Goal: Browse casually

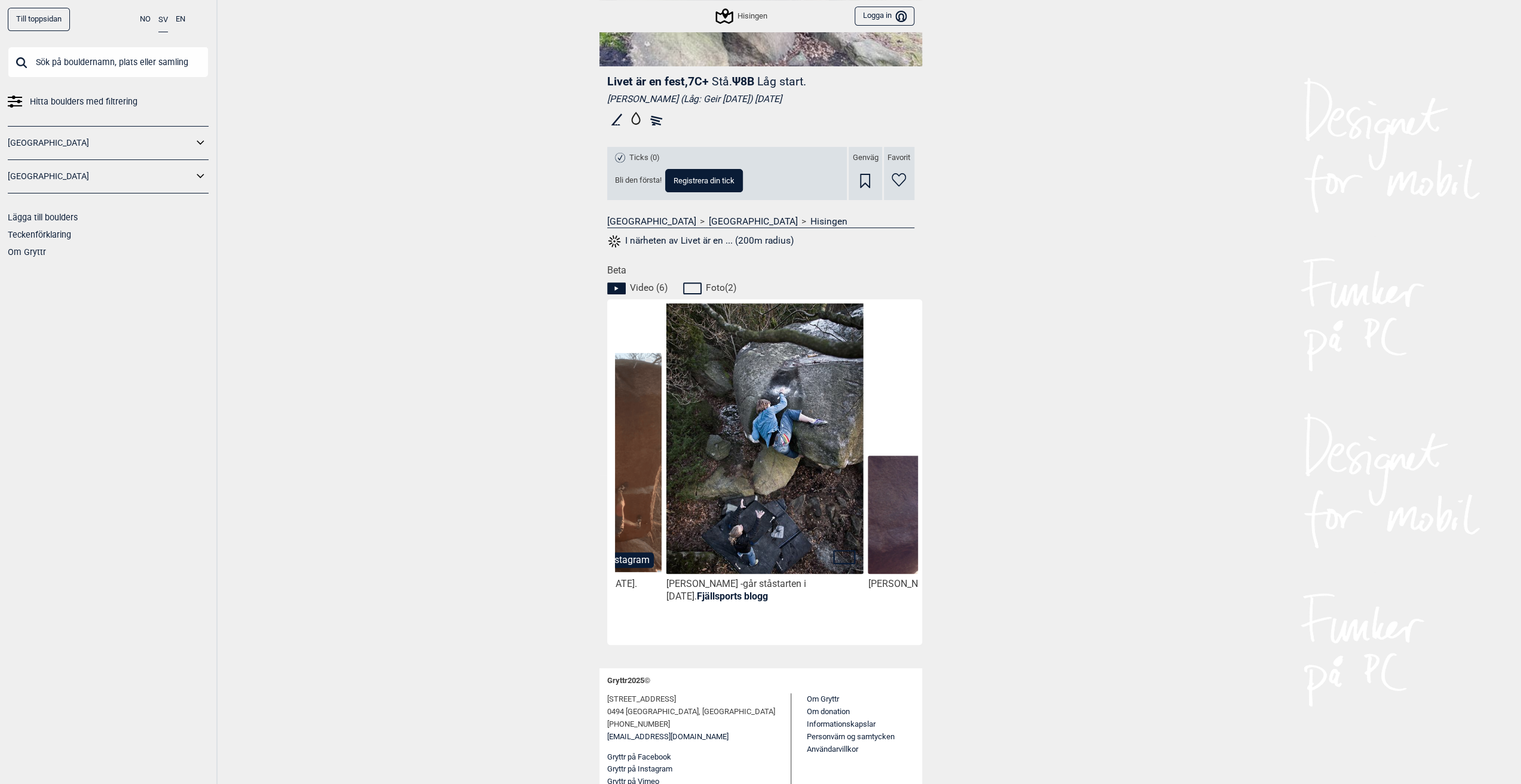
scroll to position [319, 0]
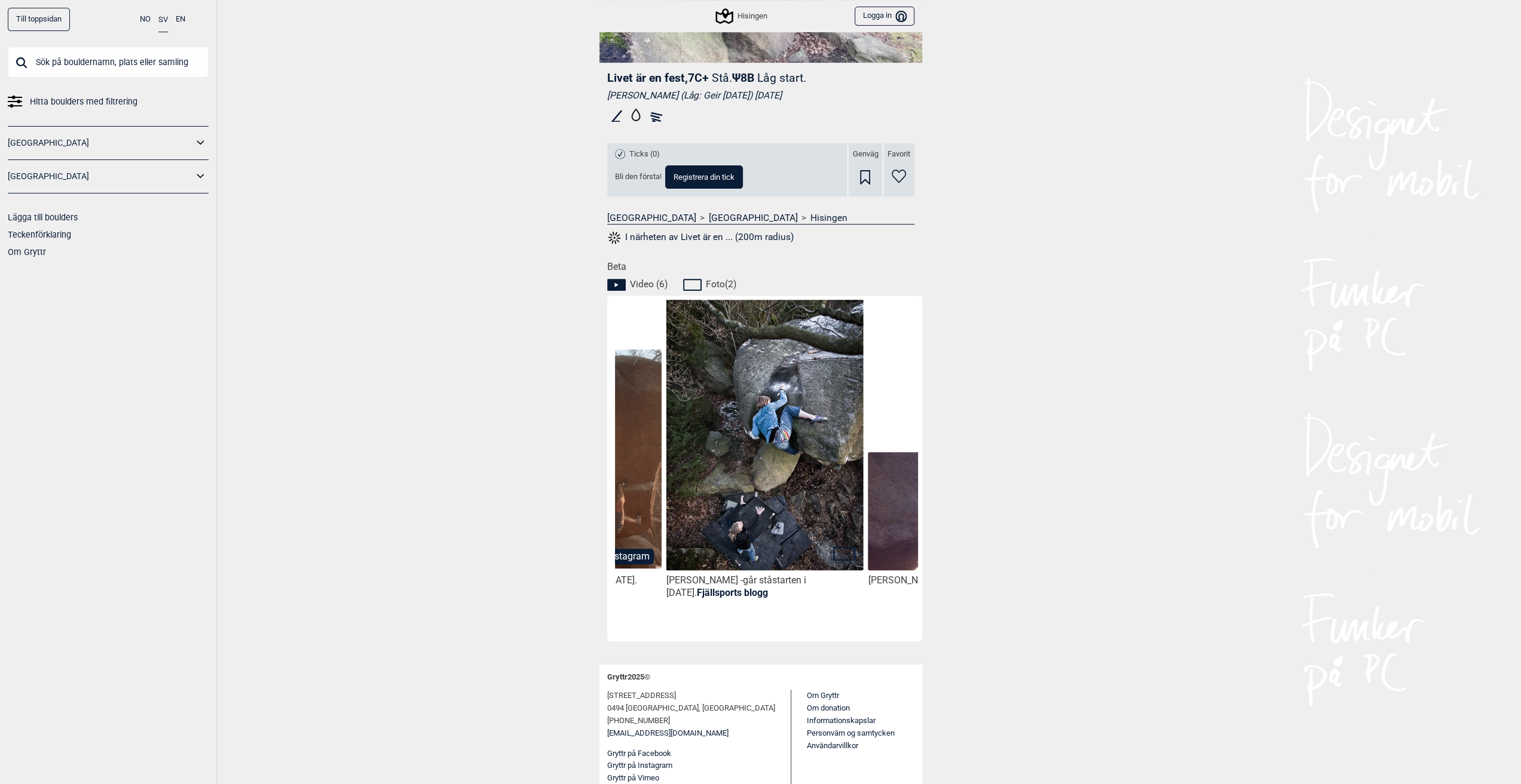
click at [774, 530] on img at bounding box center [764, 446] width 197 height 296
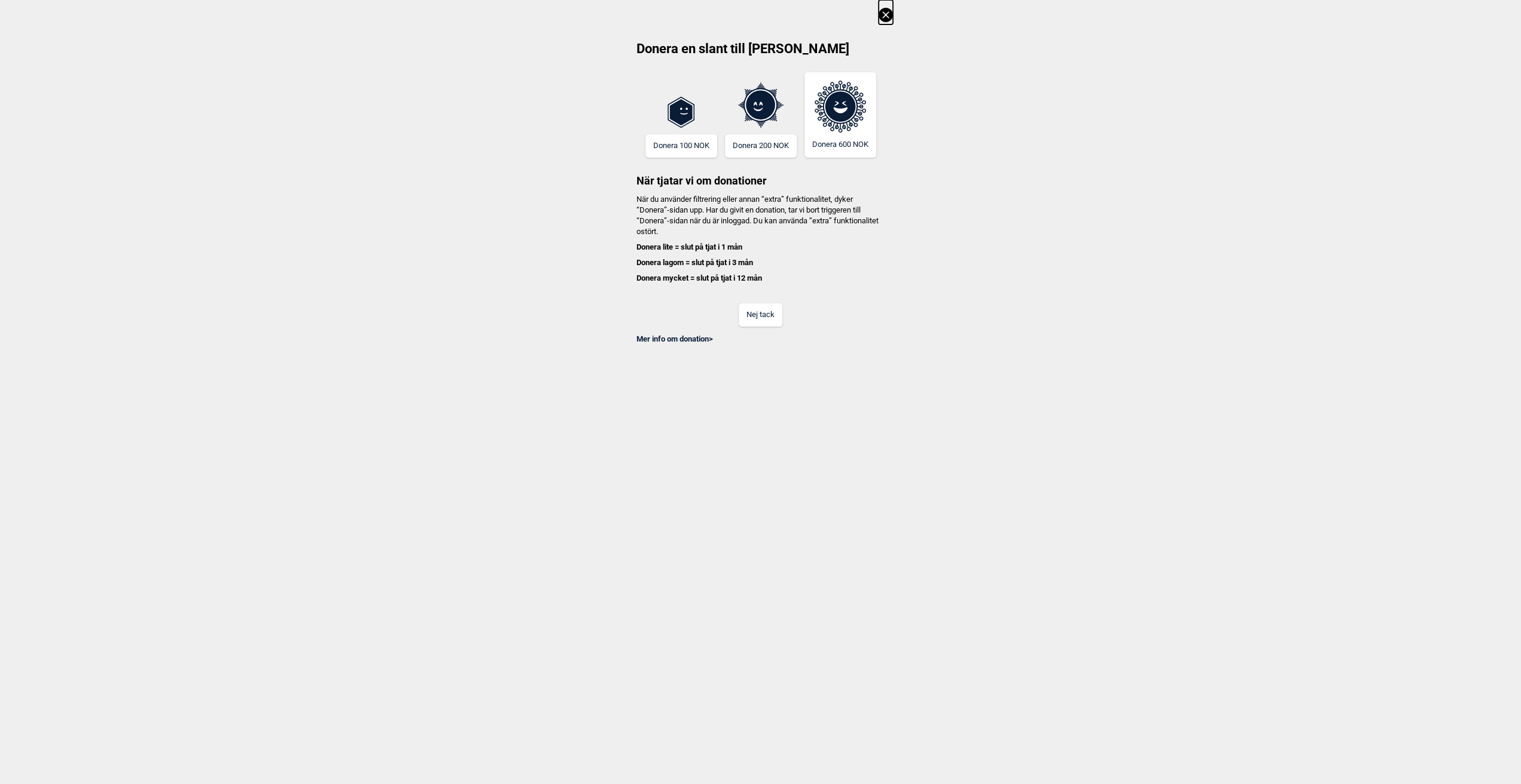
drag, startPoint x: 1373, startPoint y: 230, endPoint x: 1297, endPoint y: 191, distance: 85.4
click at [1368, 225] on div "Donera en slant till Gryttr Donera 100 NOK Donera 200 NOK Donera 600 NOK När tj…" at bounding box center [760, 172] width 1521 height 344
click at [775, 306] on button "Nej tack" at bounding box center [760, 315] width 43 height 24
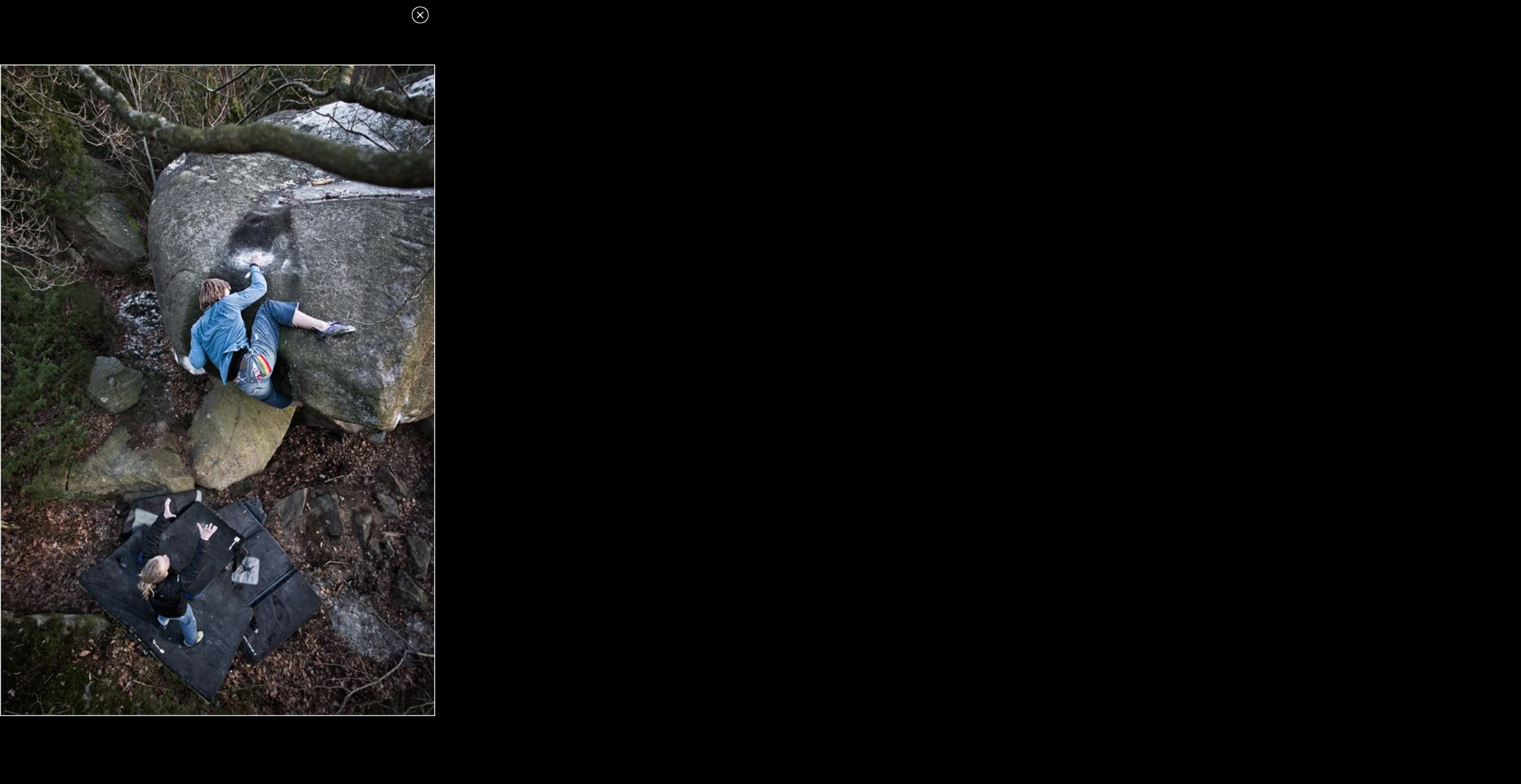
click at [282, 252] on img at bounding box center [218, 390] width 435 height 652
click at [411, 12] on header at bounding box center [218, 11] width 435 height 22
click at [415, 17] on icon at bounding box center [420, 14] width 14 height 14
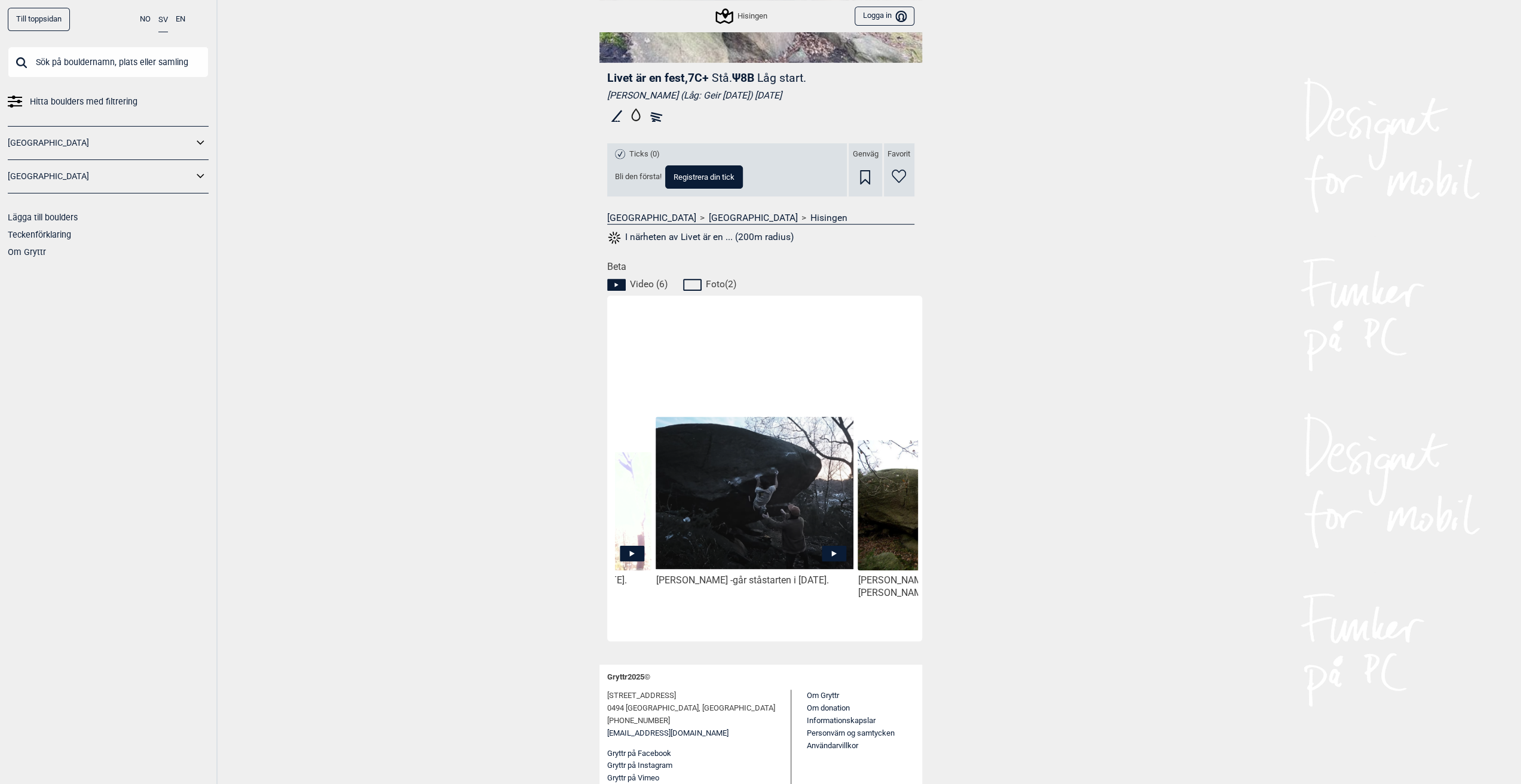
scroll to position [0, 574]
click at [816, 561] on icon at bounding box center [827, 554] width 24 height 15
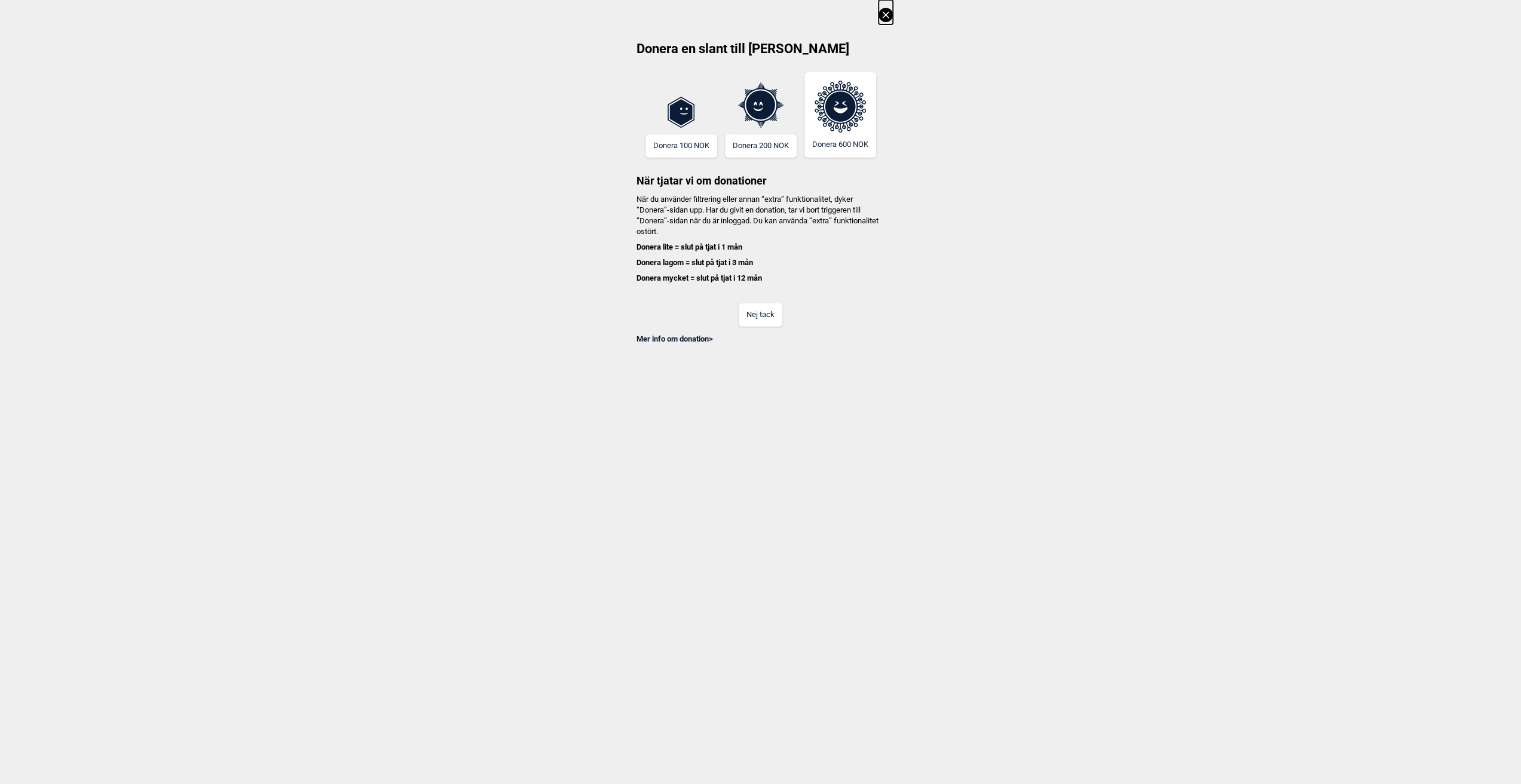
click at [750, 319] on button "Nej tack" at bounding box center [760, 315] width 43 height 24
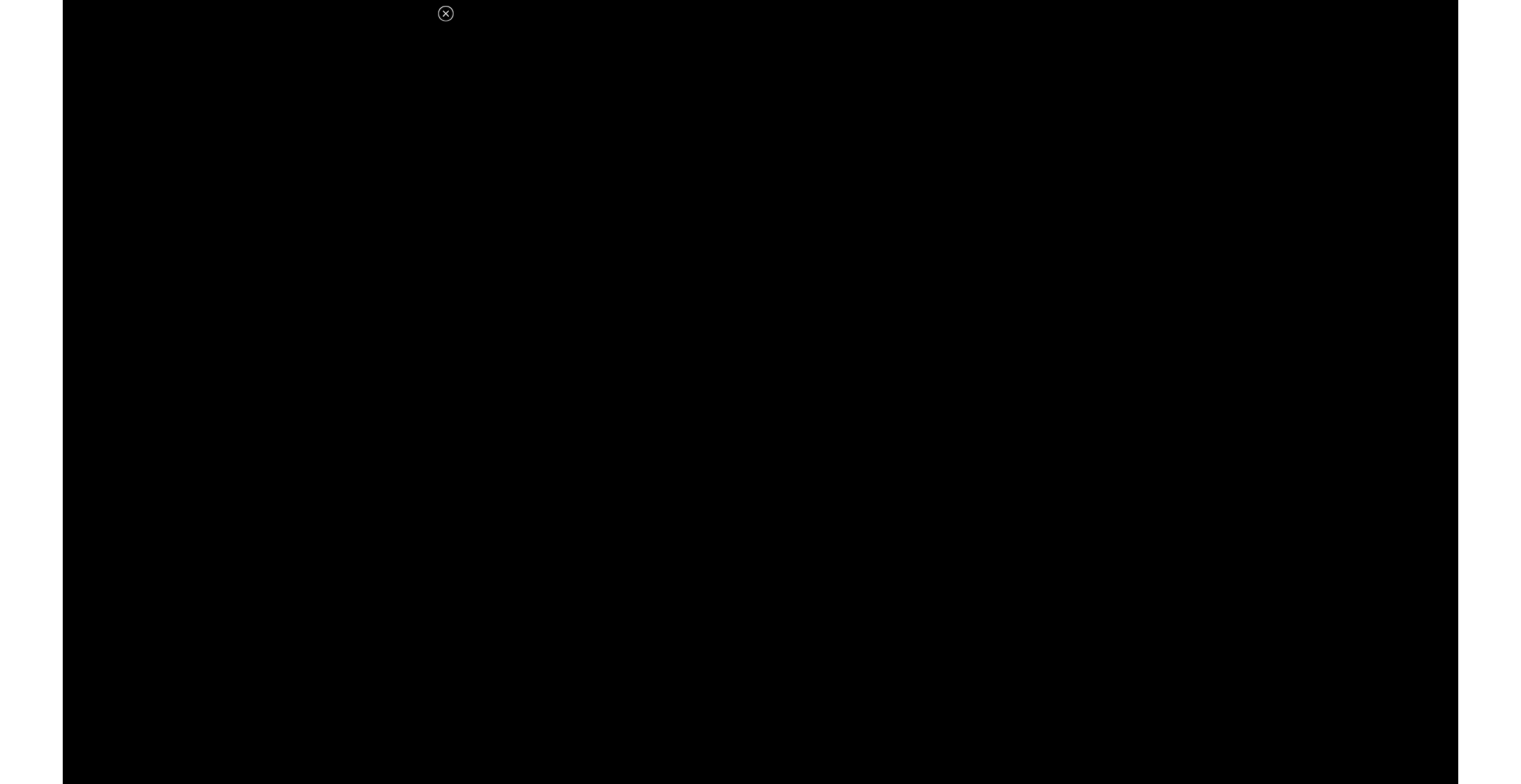
scroll to position [319, 0]
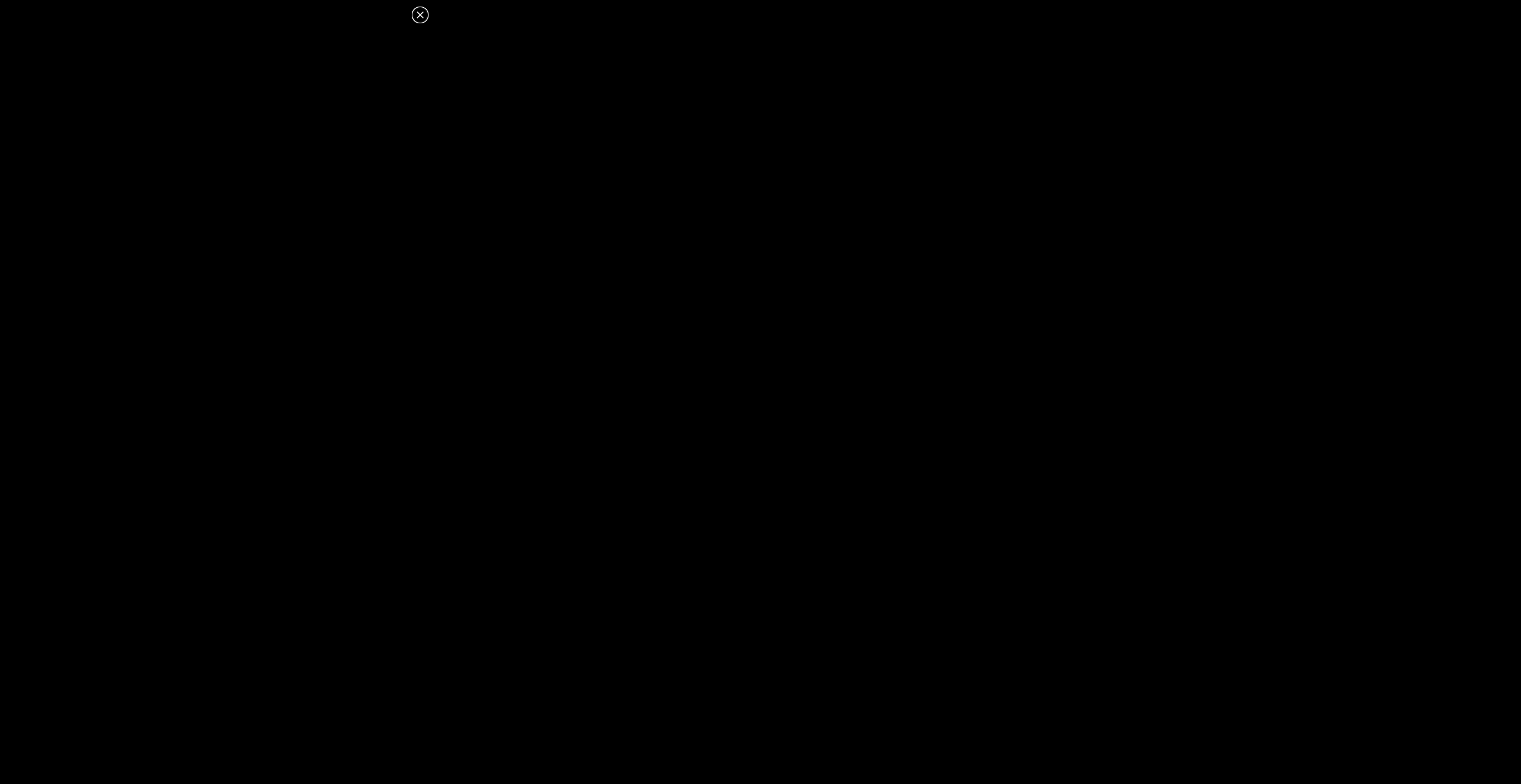
click at [416, 17] on icon at bounding box center [420, 14] width 14 height 14
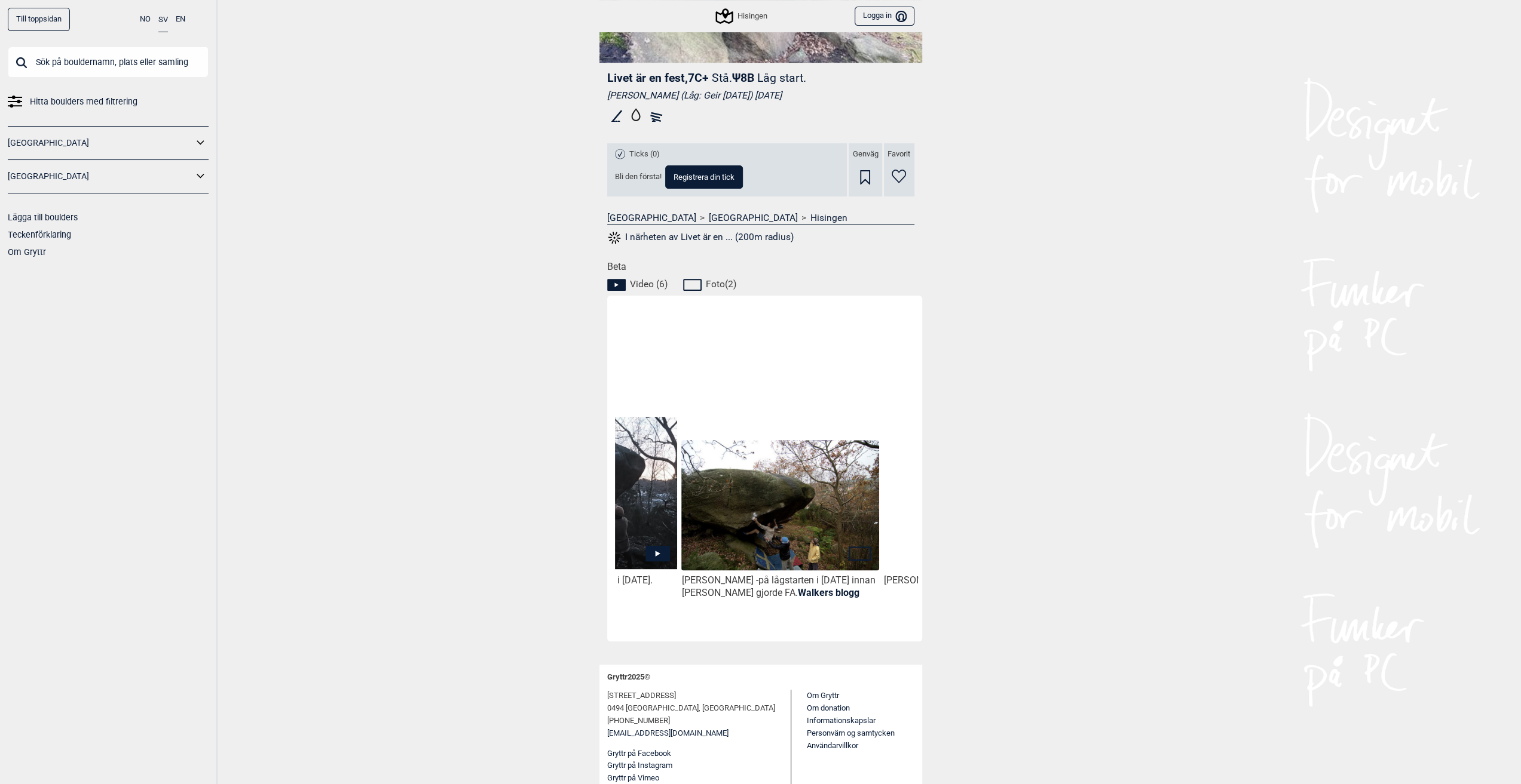
scroll to position [0, 750]
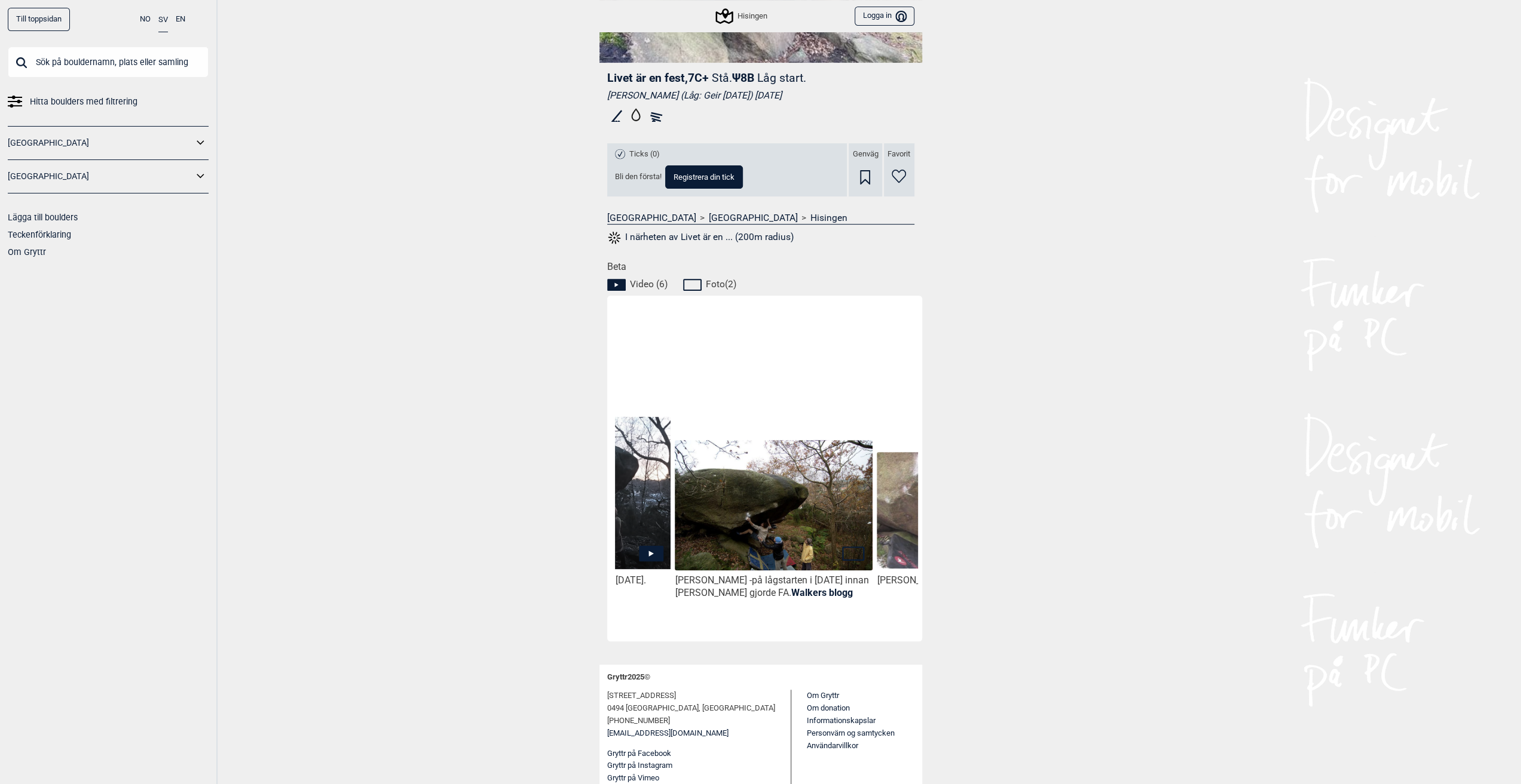
click at [842, 530] on img at bounding box center [773, 506] width 197 height 131
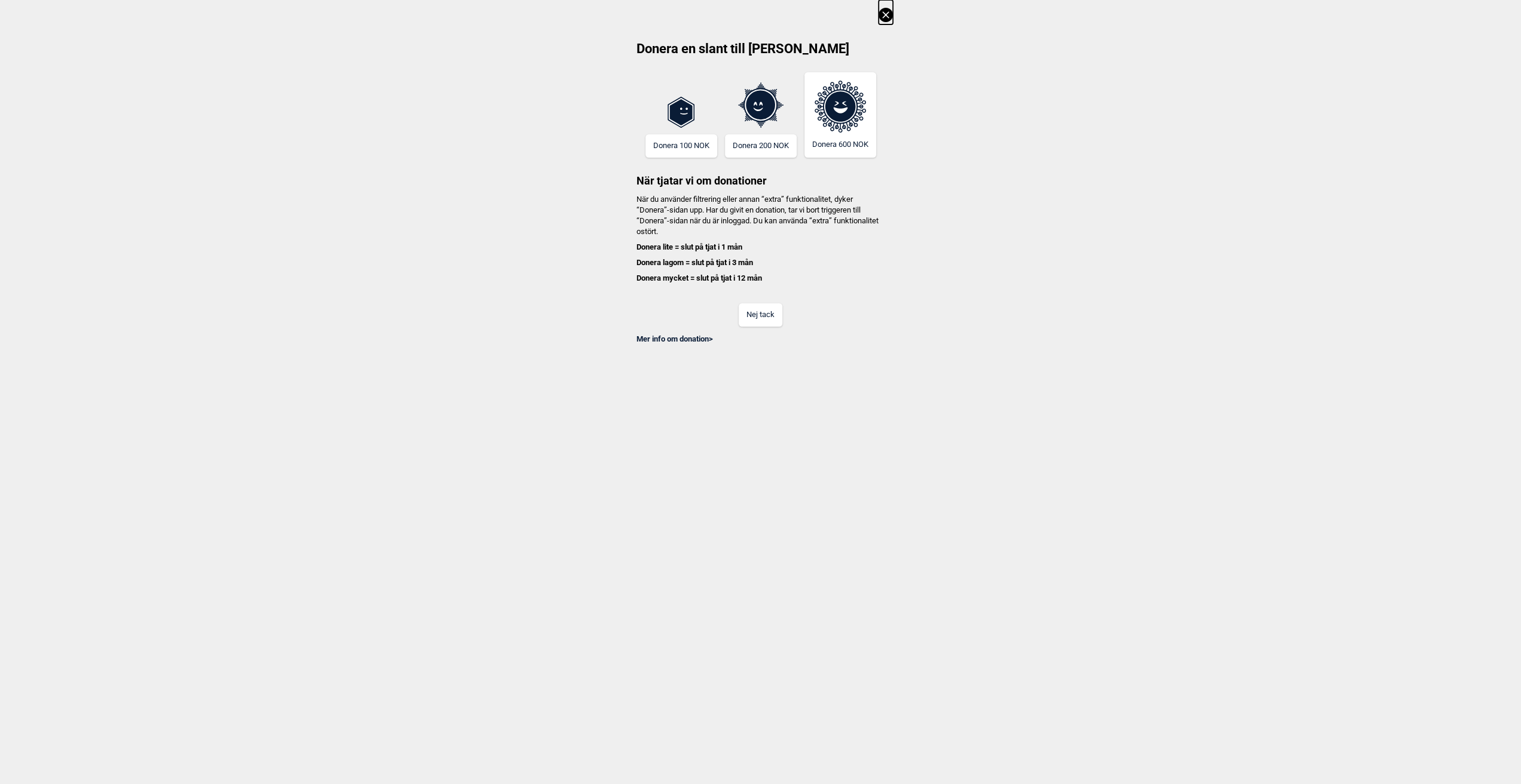
click at [758, 322] on button "Nej tack" at bounding box center [760, 315] width 43 height 24
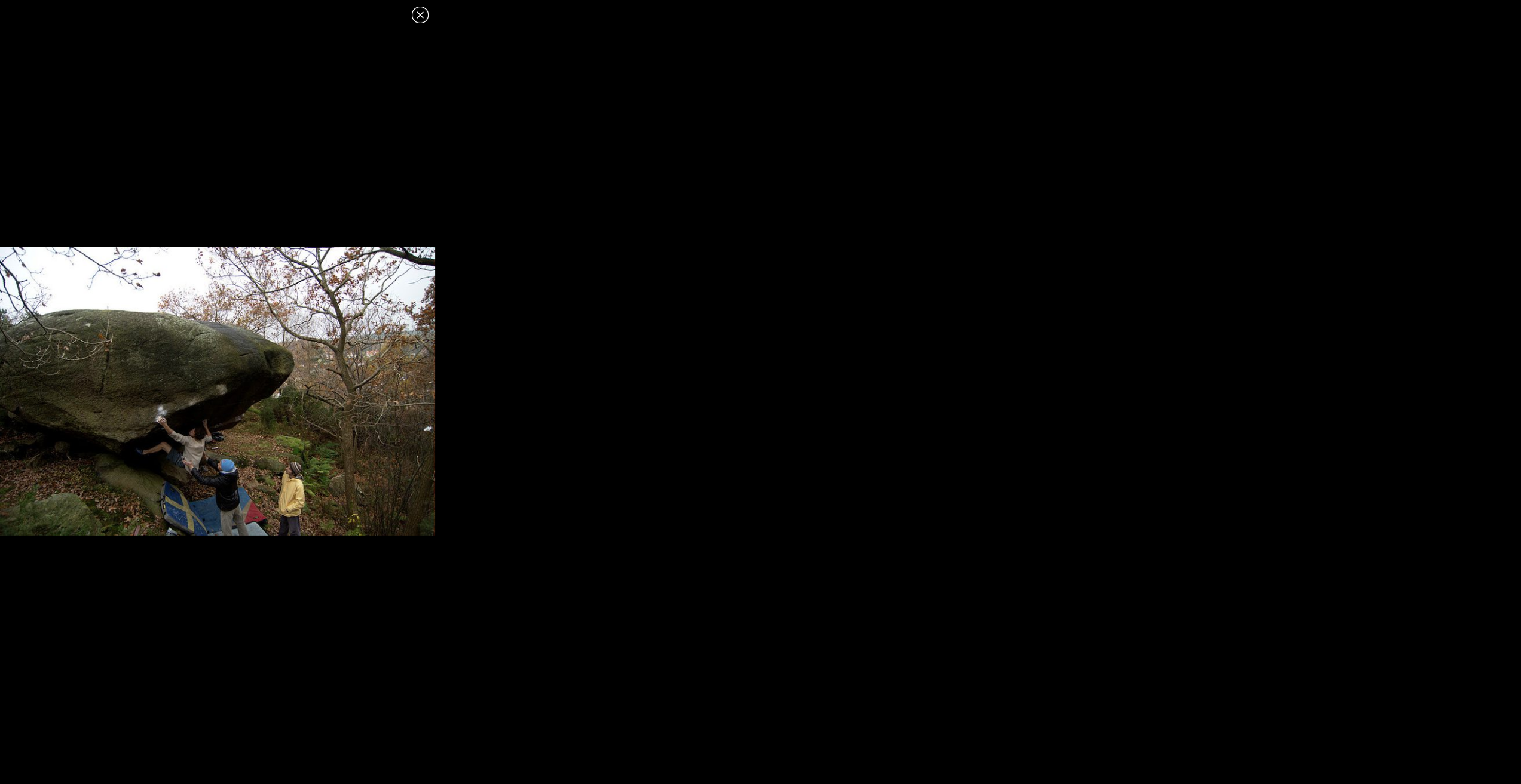
click at [340, 416] on img at bounding box center [218, 391] width 435 height 288
click at [423, 21] on icon at bounding box center [420, 14] width 14 height 14
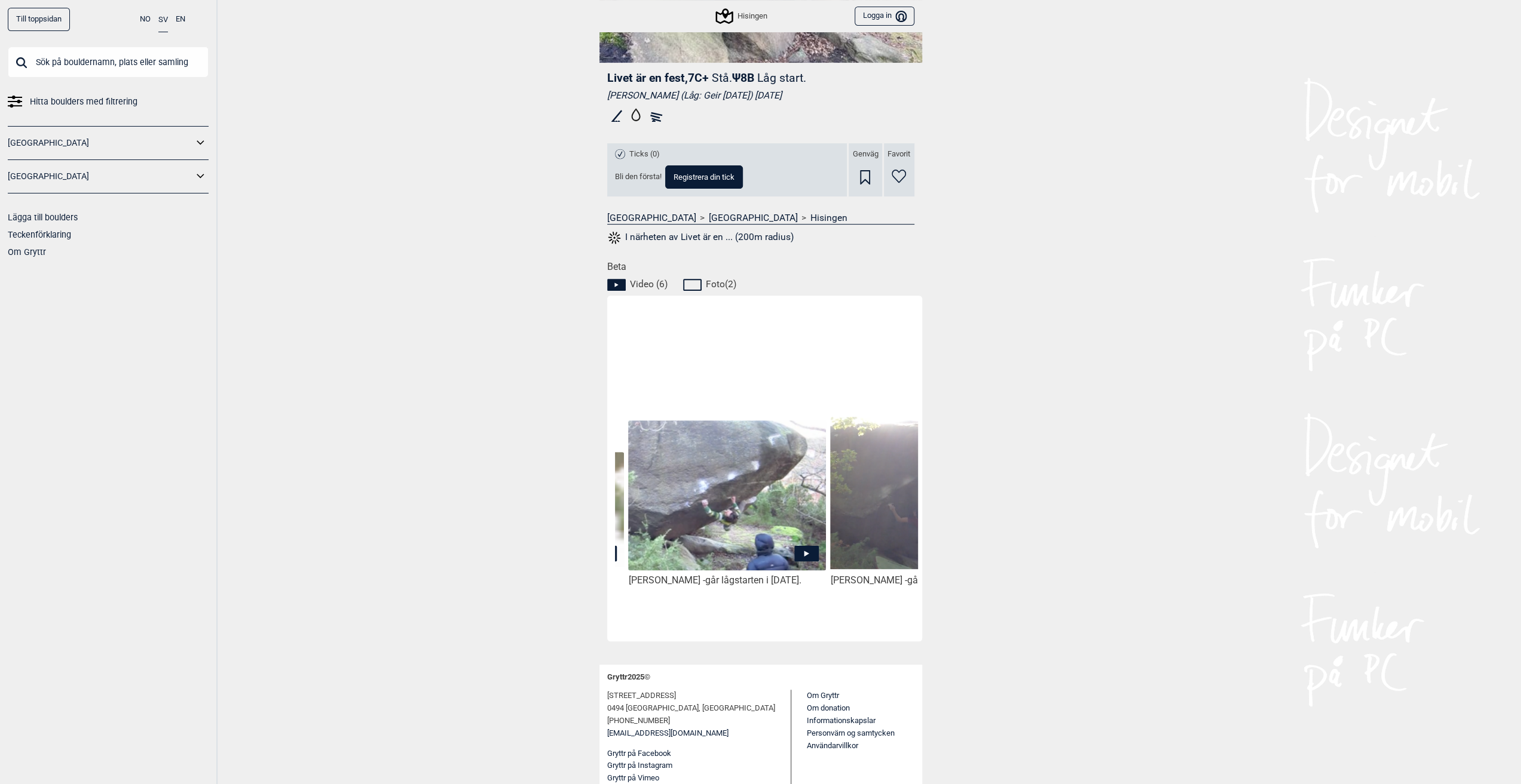
scroll to position [0, 1176]
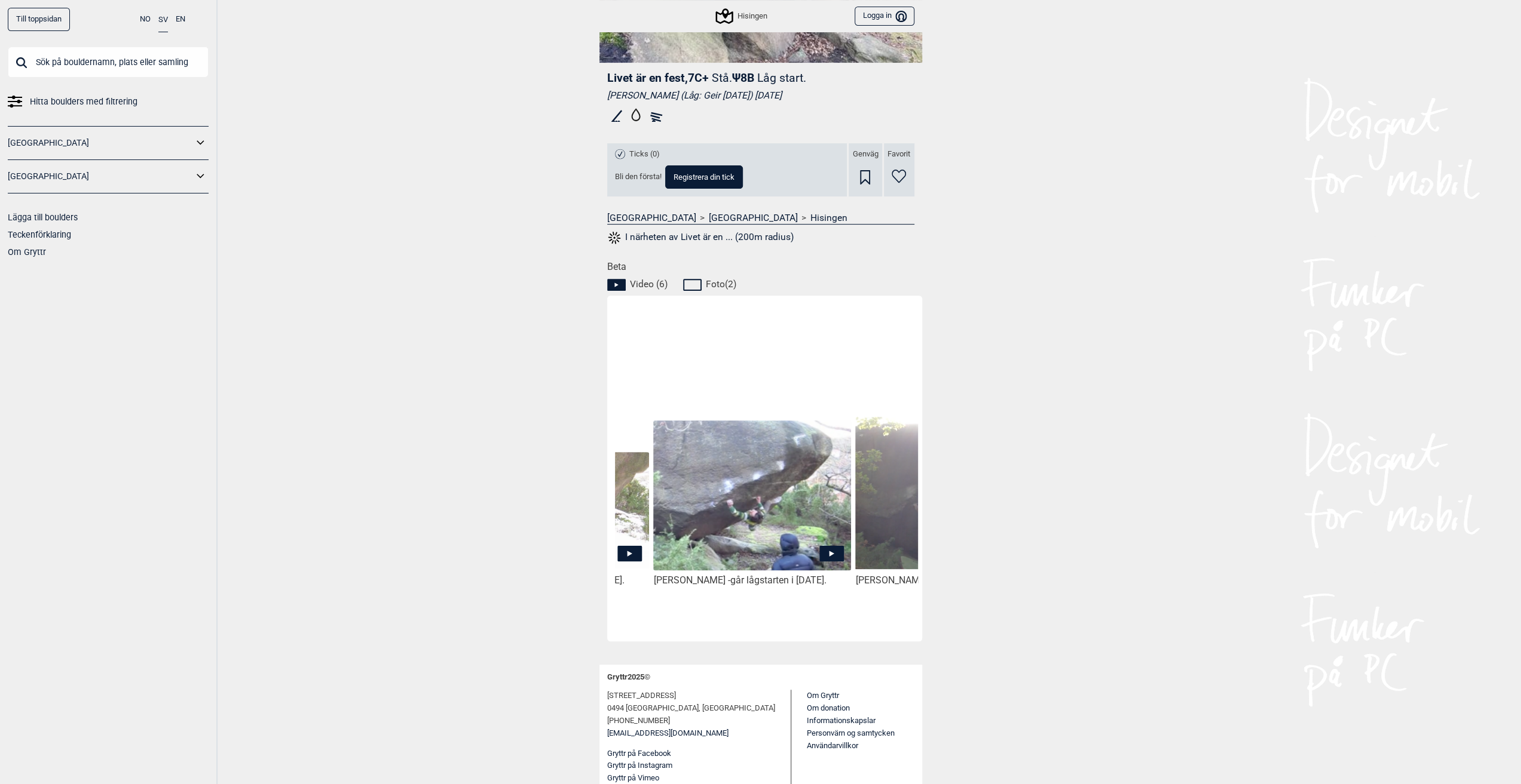
click at [829, 554] on icon at bounding box center [831, 554] width 5 height 6
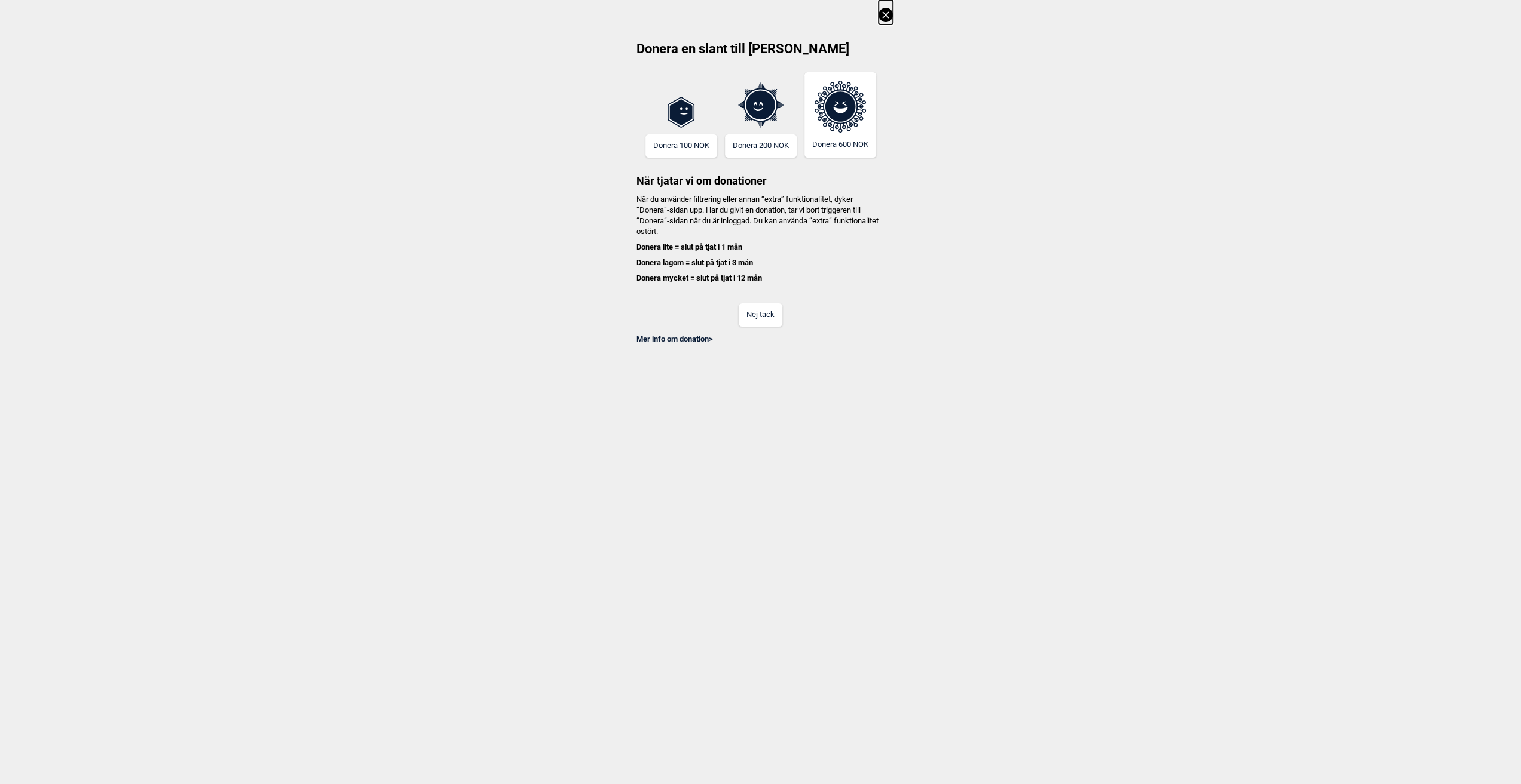
click at [768, 304] on button "Nej tack" at bounding box center [760, 315] width 43 height 24
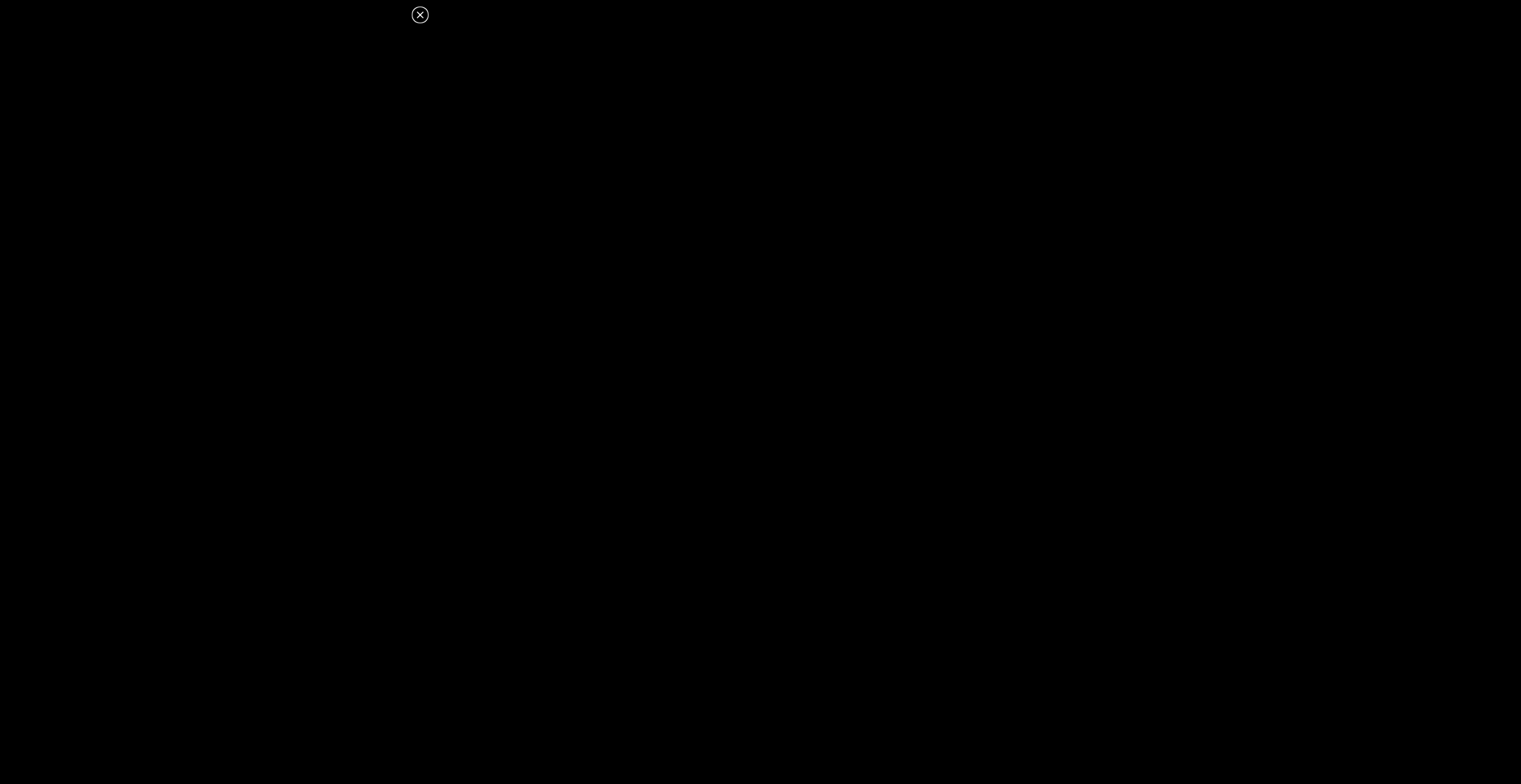
click at [416, 14] on icon at bounding box center [420, 14] width 14 height 14
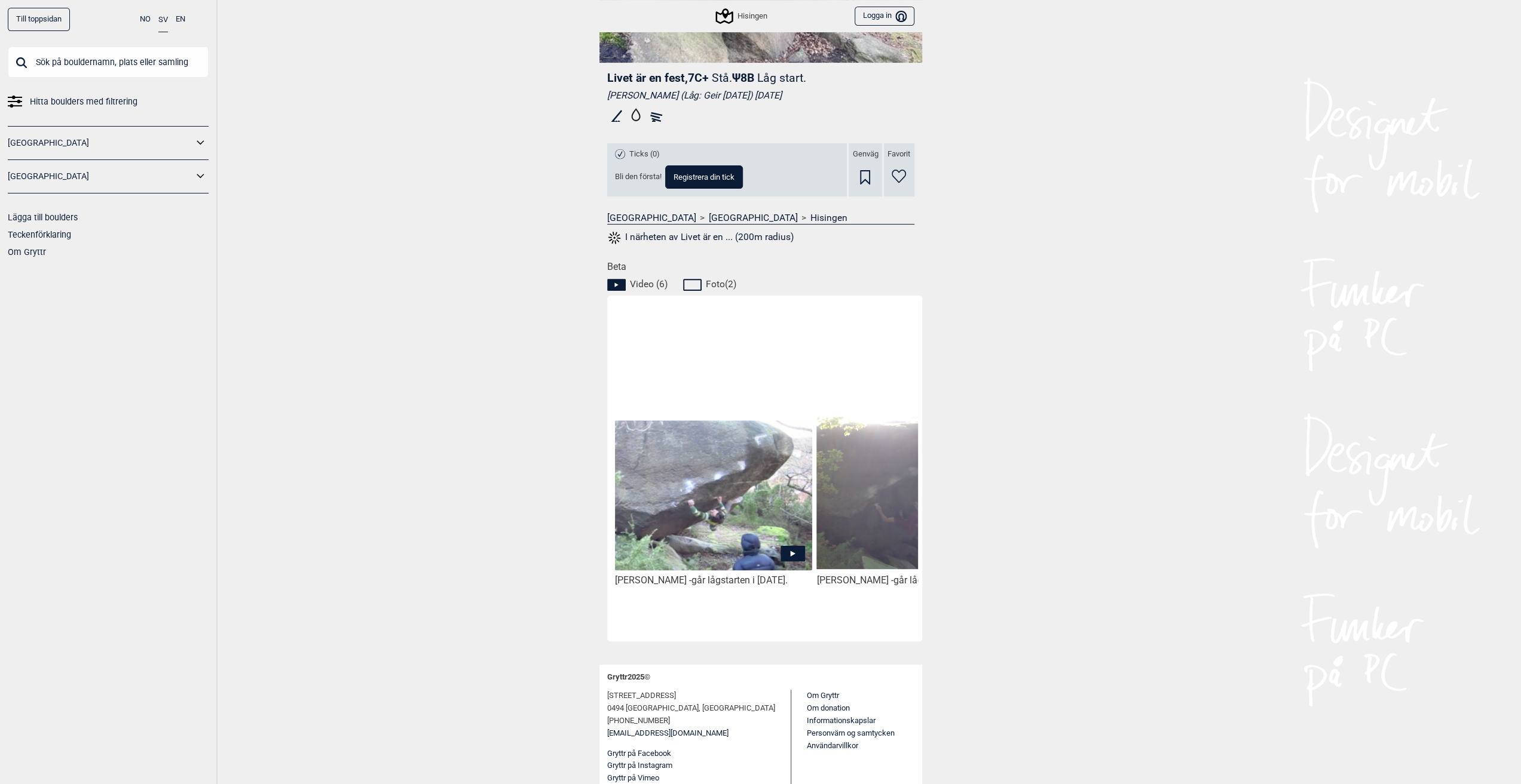
scroll to position [0, 1226]
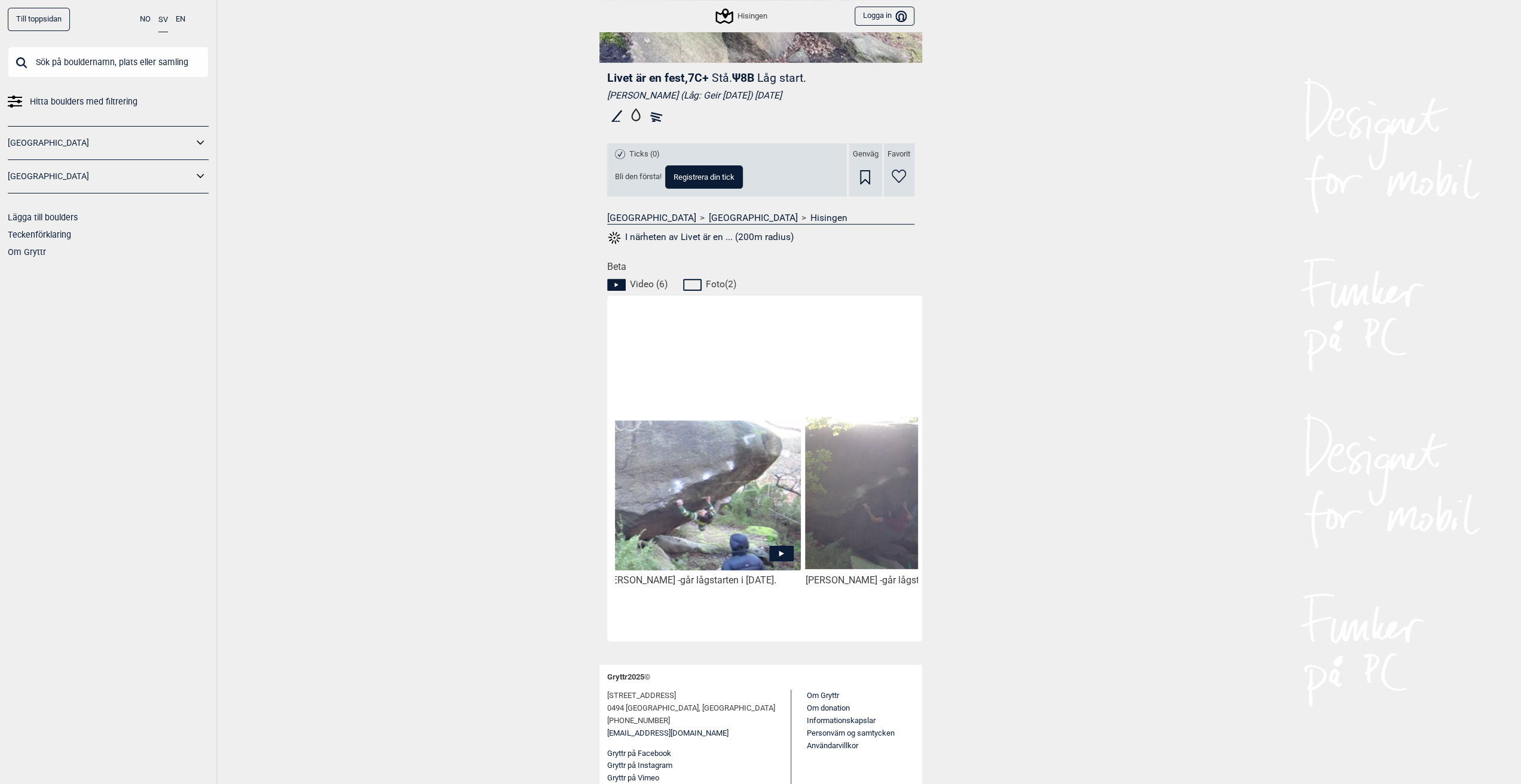
click at [754, 548] on img at bounding box center [701, 496] width 197 height 151
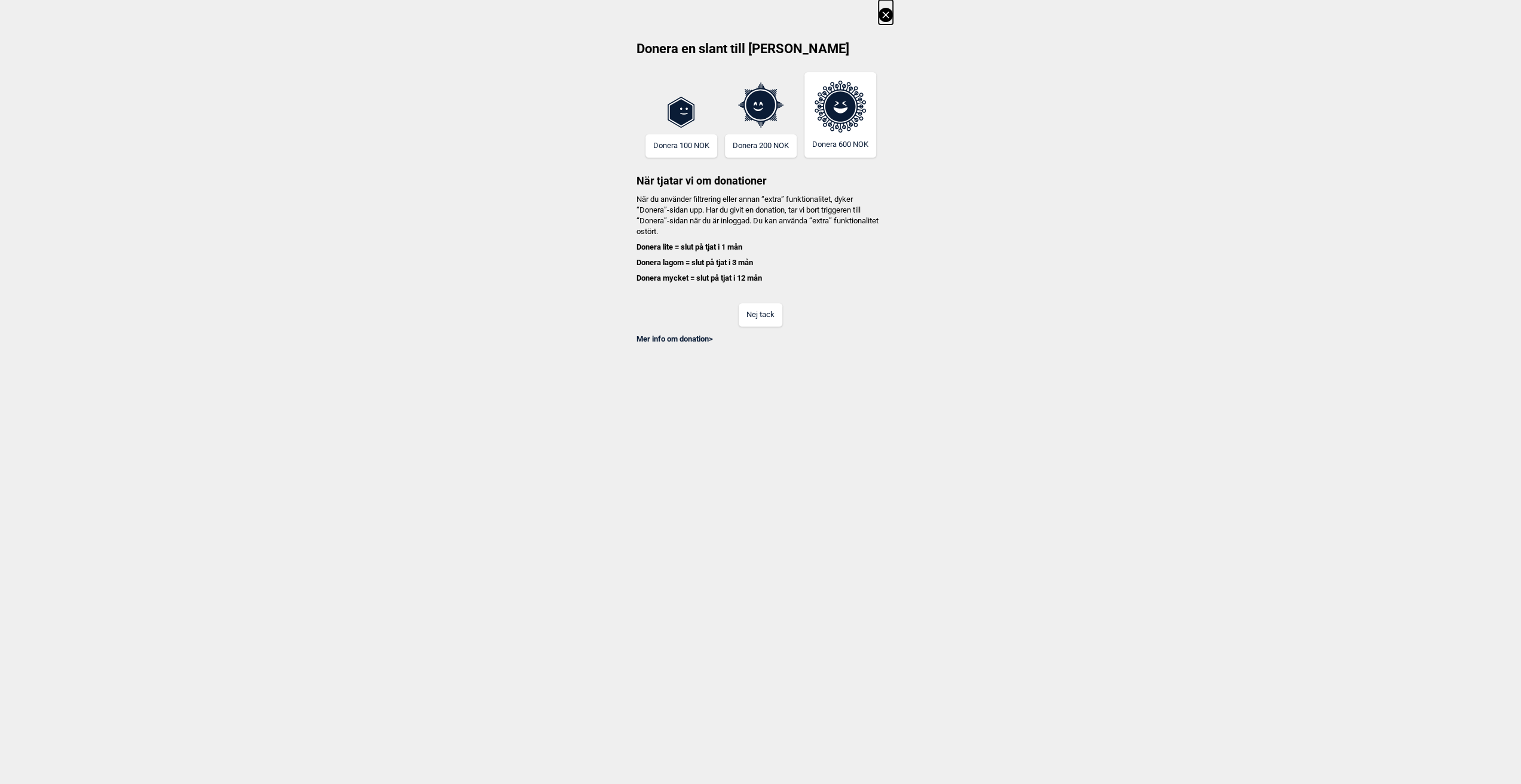
click at [749, 327] on div "Mer info om donation >" at bounding box center [760, 336] width 264 height 18
click at [748, 322] on button "Nej tack" at bounding box center [760, 315] width 43 height 24
